Goal: Find specific page/section: Find specific page/section

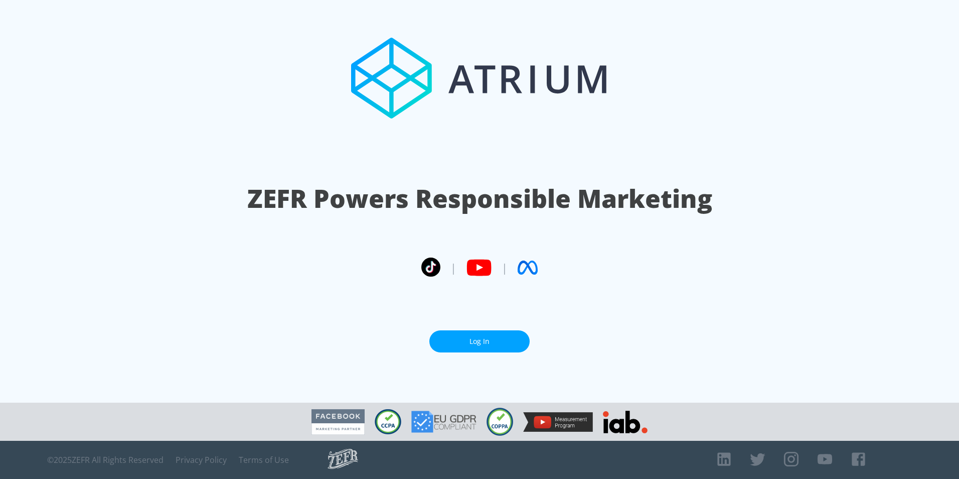
click at [502, 340] on link "Log In" at bounding box center [479, 341] width 100 height 23
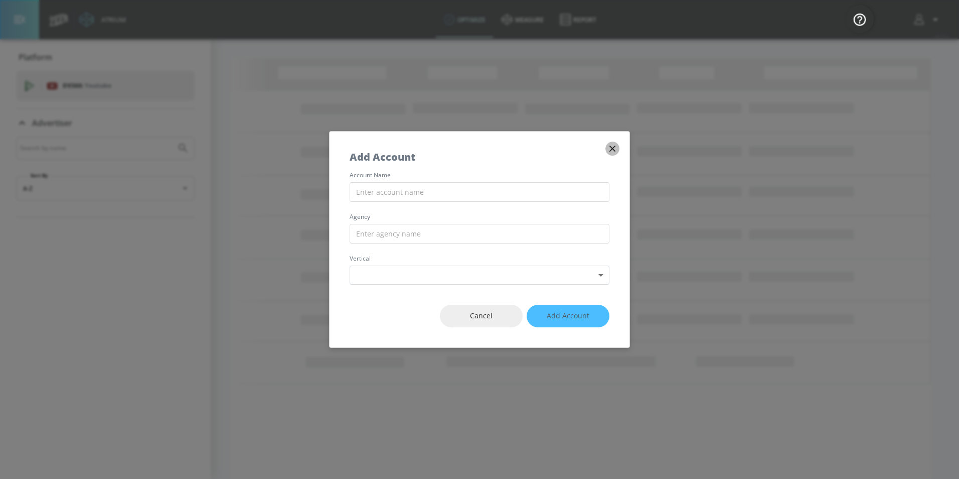
click at [615, 151] on icon "button" at bounding box center [613, 148] width 6 height 6
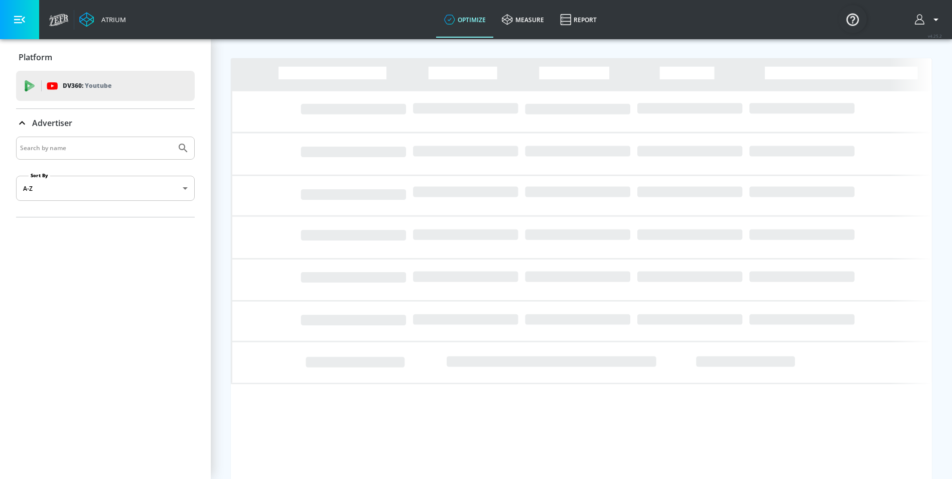
click at [155, 90] on div "DV360: Youtube" at bounding box center [117, 85] width 140 height 11
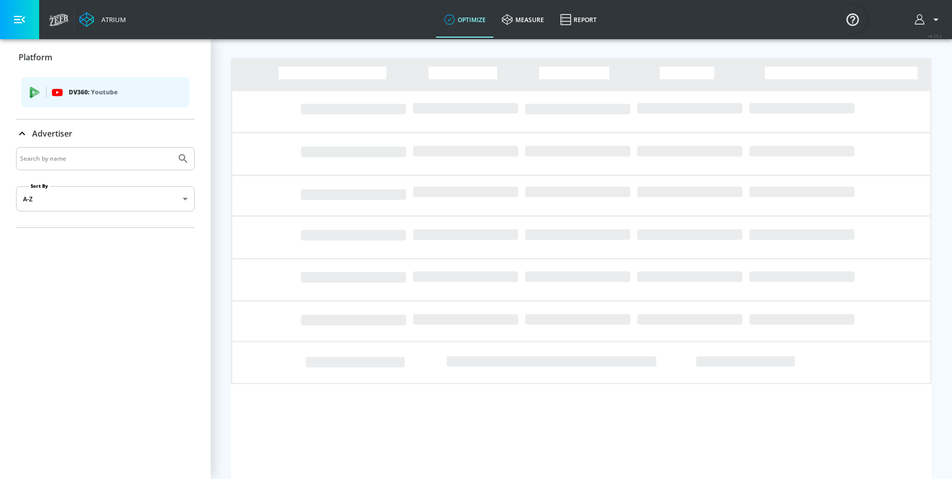
click at [156, 89] on p "DV360: Youtube" at bounding box center [125, 92] width 113 height 11
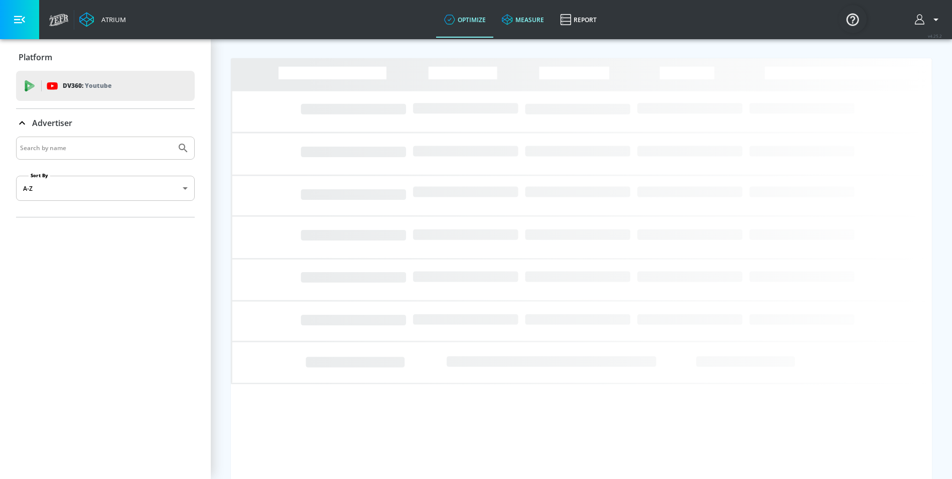
click at [543, 24] on link "measure" at bounding box center [523, 20] width 58 height 36
